Goal: Information Seeking & Learning: Learn about a topic

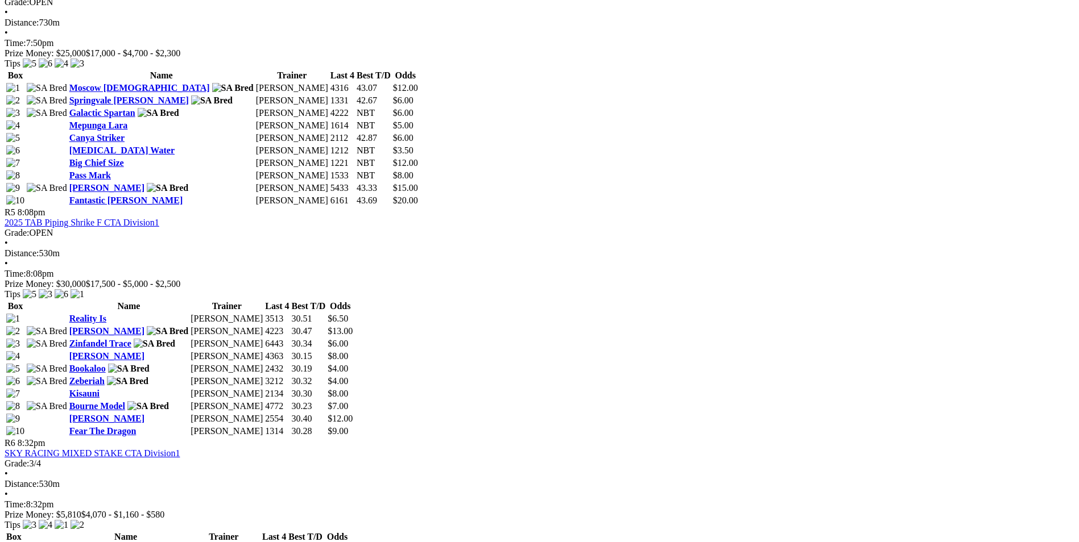
scroll to position [1251, 0]
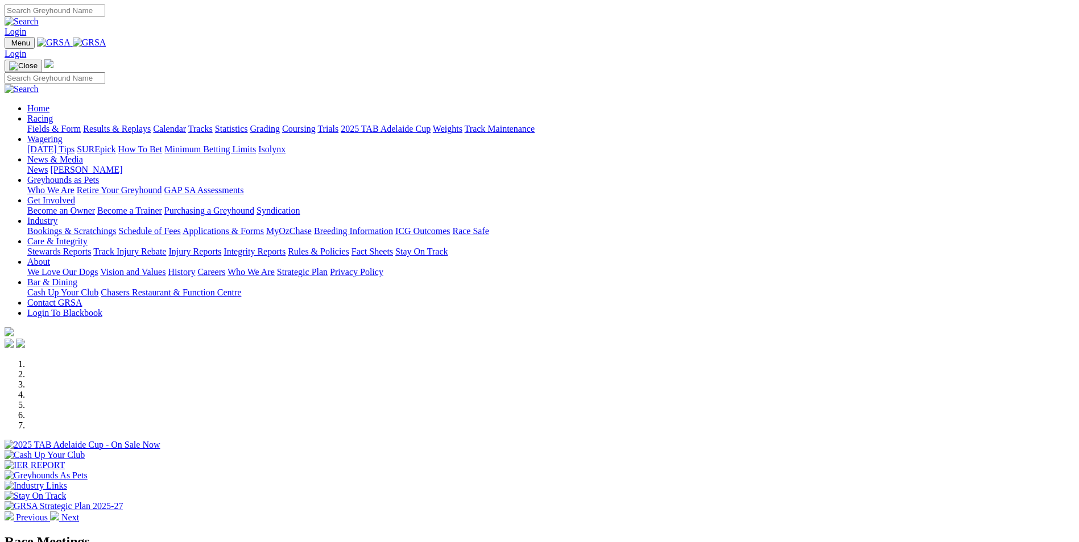
click at [116, 226] on link "Bookings & Scratchings" at bounding box center [71, 231] width 89 height 10
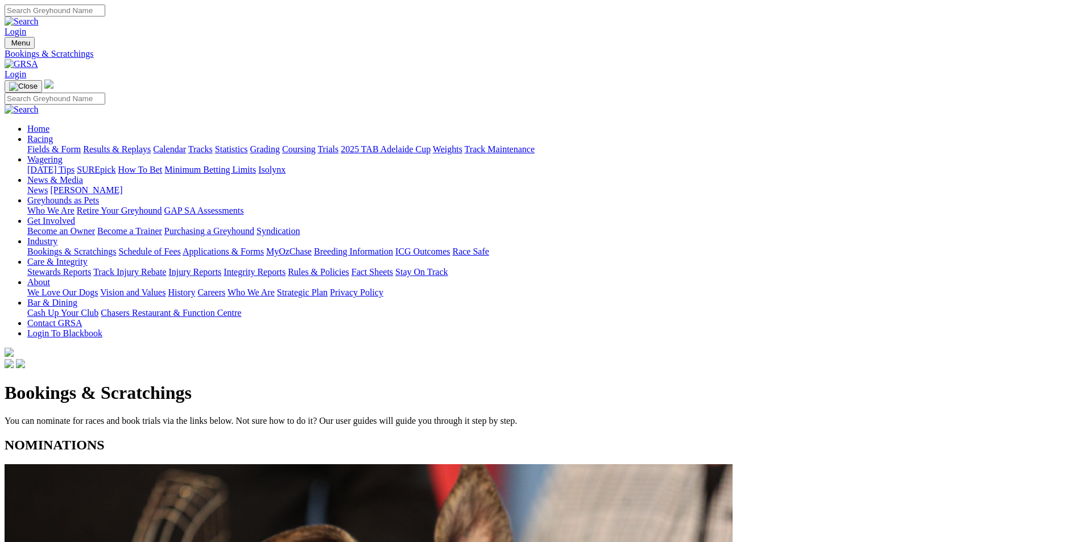
click at [186, 144] on link "Calendar" at bounding box center [169, 149] width 33 height 10
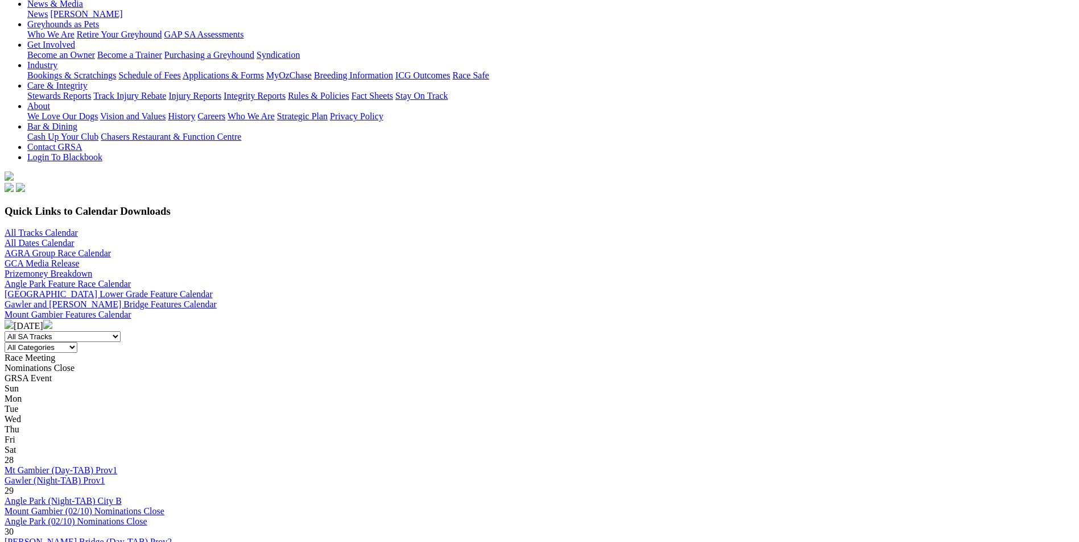
scroll to position [171, 0]
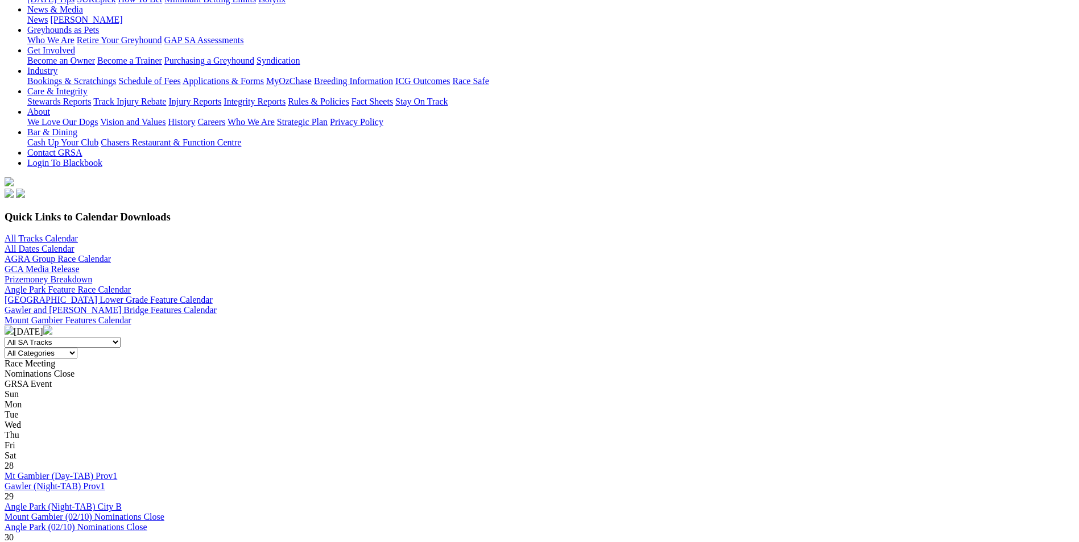
click at [52, 326] on img at bounding box center [47, 330] width 9 height 9
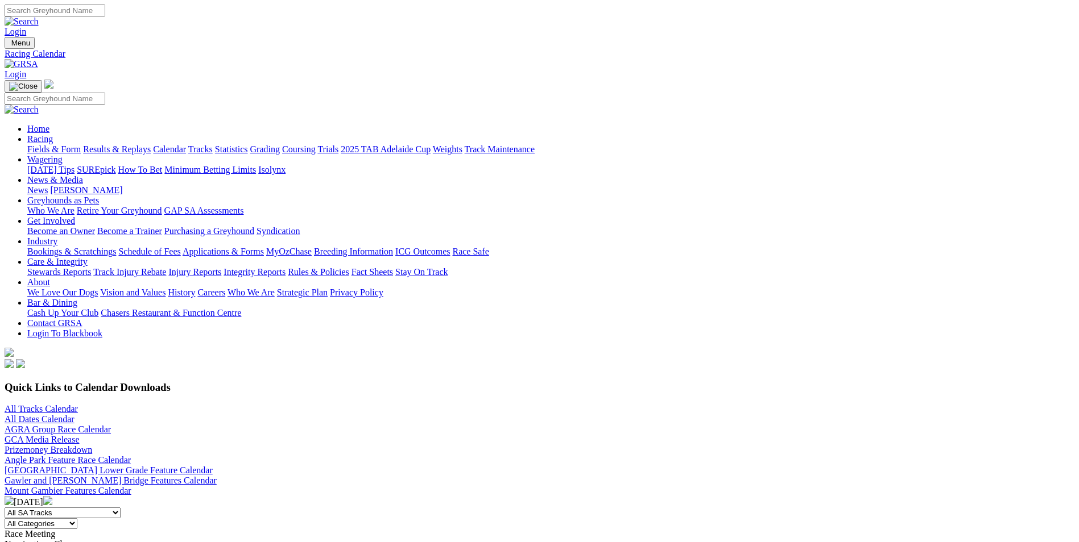
click at [14, 496] on img at bounding box center [9, 500] width 9 height 9
